Goal: Find contact information: Find contact information

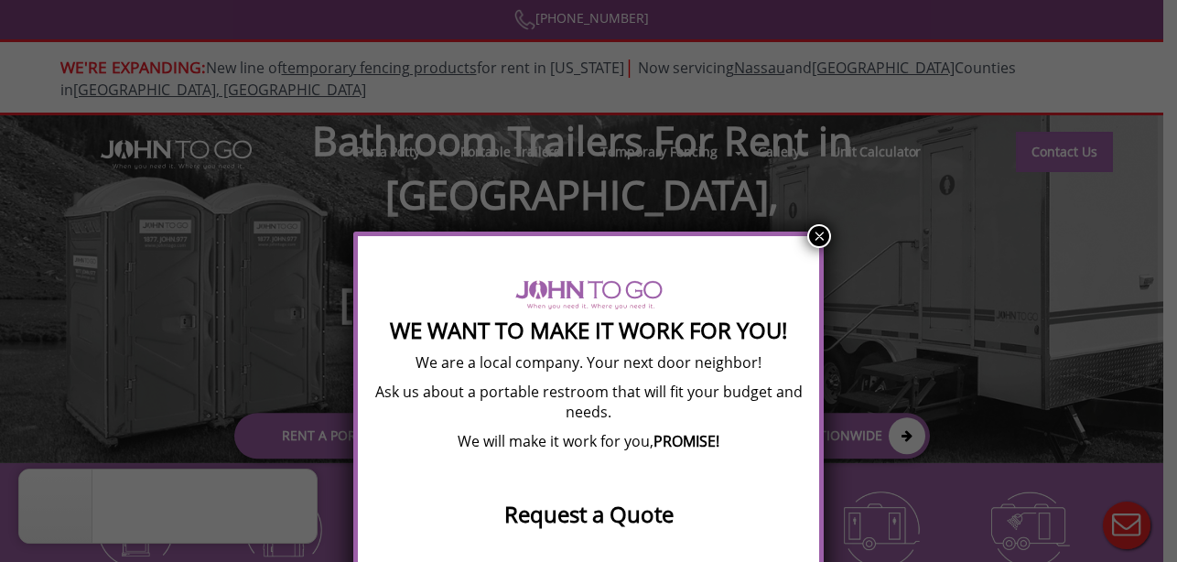
click at [824, 231] on button "×" at bounding box center [819, 236] width 24 height 24
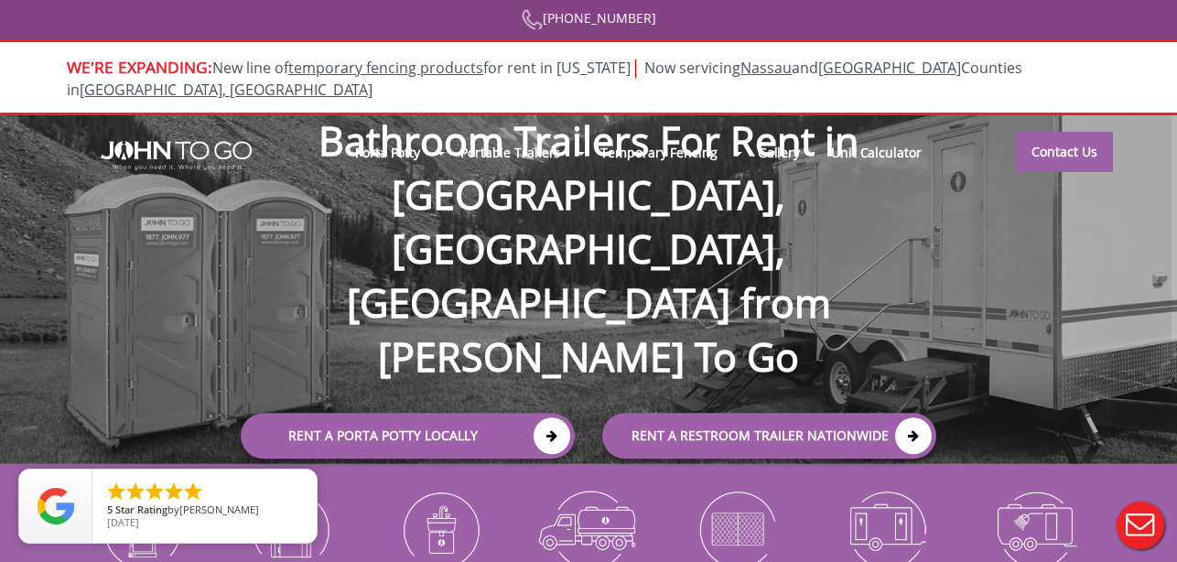
click at [738, 131] on div at bounding box center [588, 281] width 1177 height 562
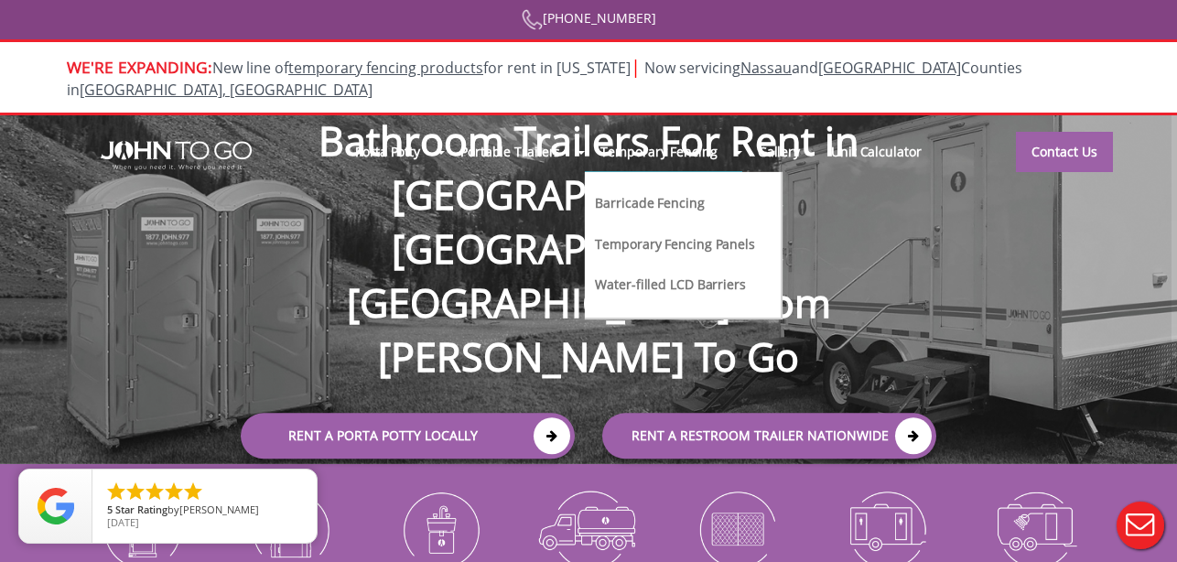
click at [733, 134] on li "Temporary Fencing Barricade Fencing Temporary Fencing Panels Water-filled LCD B…" at bounding box center [663, 152] width 157 height 41
